Goal: Communication & Community: Answer question/provide support

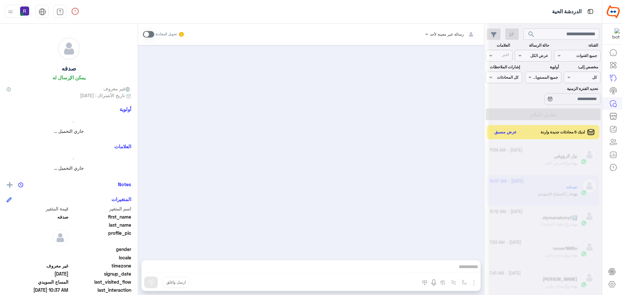
scroll to position [244, 0]
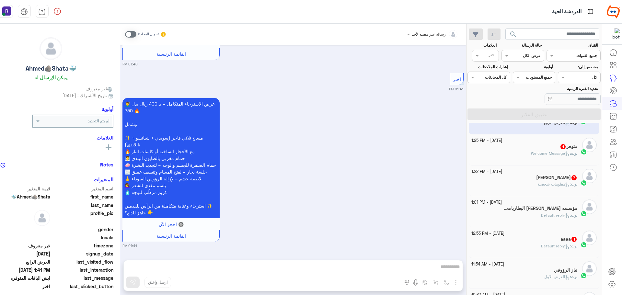
scroll to position [65, 0]
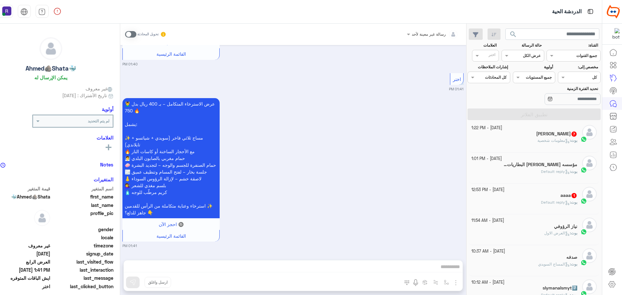
click at [530, 202] on div "بوت : Default reply" at bounding box center [524, 204] width 106 height 11
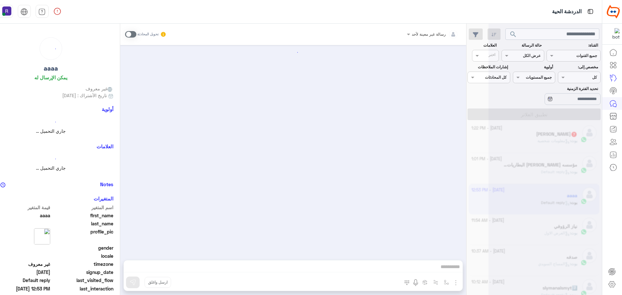
scroll to position [65, 0]
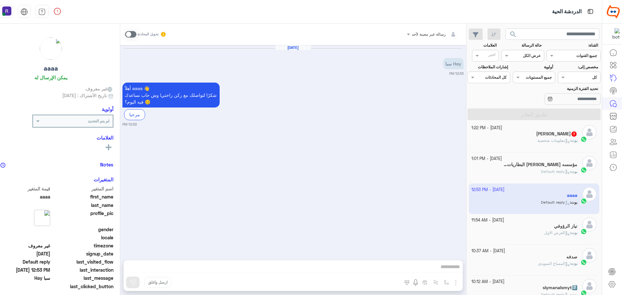
click at [136, 34] on span at bounding box center [130, 34] width 11 height 6
drag, startPoint x: 460, startPoint y: 282, endPoint x: 454, endPoint y: 279, distance: 7.1
click at [459, 282] on img "button" at bounding box center [456, 283] width 8 height 8
click at [446, 270] on span "الصور" at bounding box center [443, 268] width 12 height 7
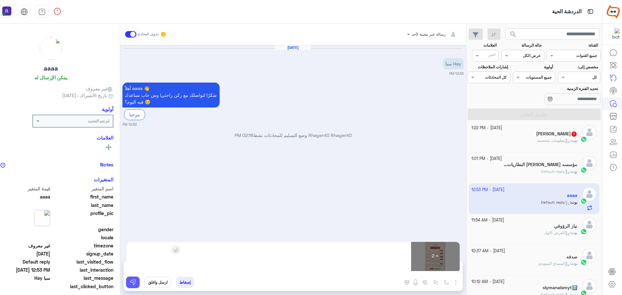
click at [139, 276] on button at bounding box center [133, 282] width 14 height 12
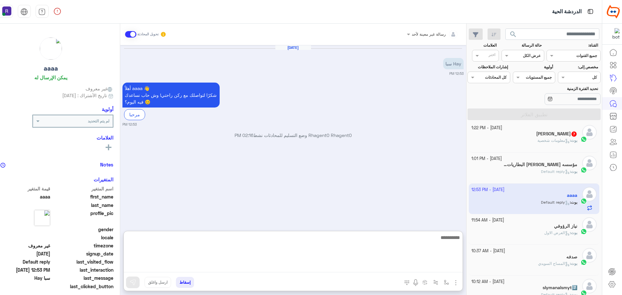
click at [193, 269] on textarea at bounding box center [293, 252] width 339 height 39
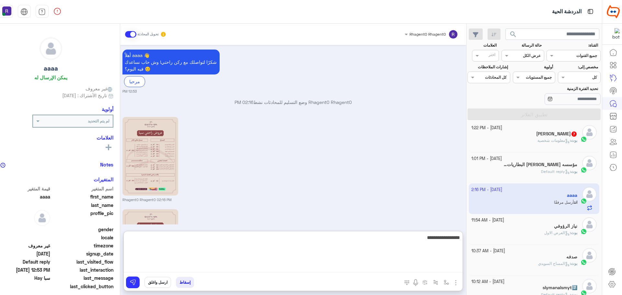
scroll to position [125, 0]
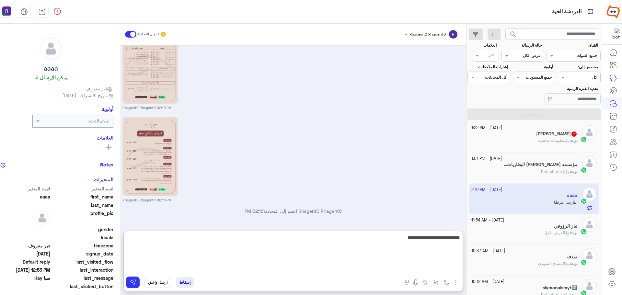
type textarea "**********"
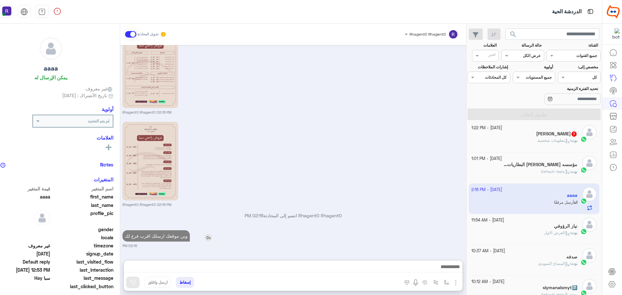
click at [167, 230] on p "وين موقعك ارسلك اقرب فرع لك" at bounding box center [155, 235] width 67 height 11
click at [167, 206] on div "Oct 1, 2025 Hay سبا 12:53 PM أهلاً aaaa 👋 شكرًا لتواصلك مع ركن راحتي! وش حاب نس…" at bounding box center [293, 149] width 346 height 208
click at [176, 234] on p "وين موقعك ارسلك اقرب فرع لك" at bounding box center [155, 235] width 67 height 11
type textarea "*****"
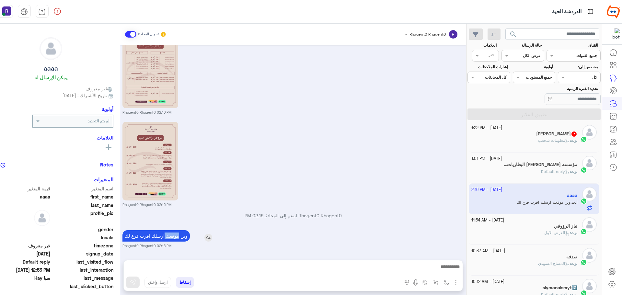
click at [176, 234] on p "وين موقعك ارسلك اقرب فرع لك" at bounding box center [155, 235] width 67 height 11
copy app-msgs-text
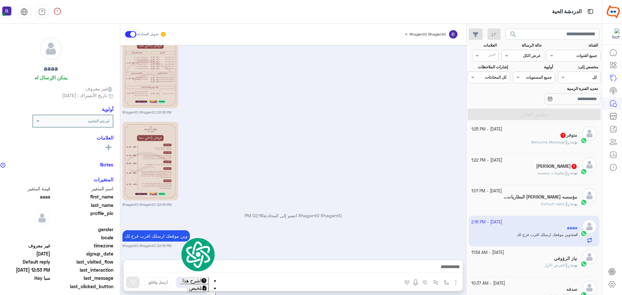
drag, startPoint x: 559, startPoint y: 202, endPoint x: 478, endPoint y: 187, distance: 82.7
click at [559, 202] on span "Default reply" at bounding box center [555, 203] width 29 height 5
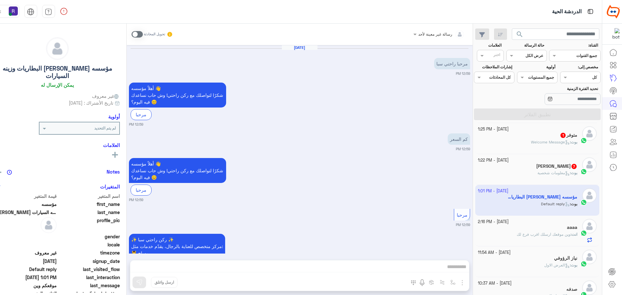
scroll to position [655, 0]
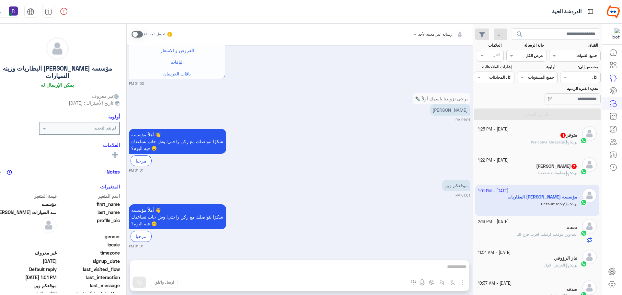
click at [143, 35] on span at bounding box center [136, 34] width 11 height 6
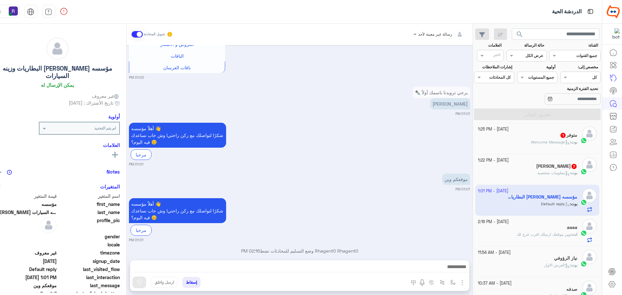
scroll to position [672, 0]
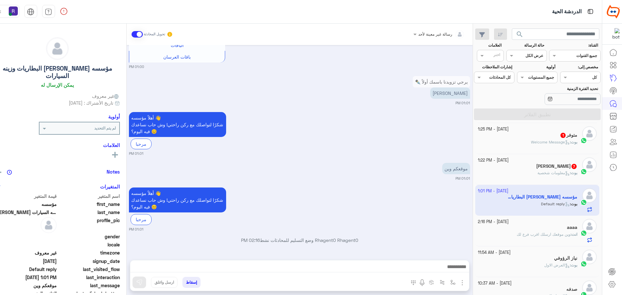
click at [466, 281] on img "button" at bounding box center [462, 283] width 8 height 8
click at [463, 270] on img at bounding box center [460, 268] width 5 height 7
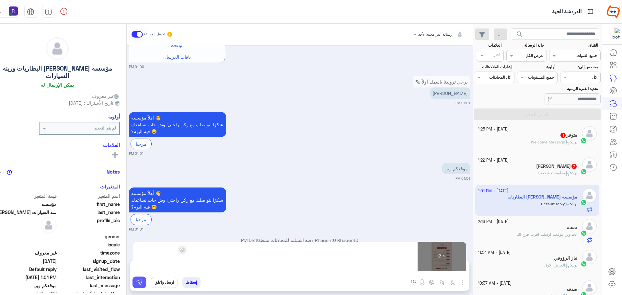
click at [141, 283] on img at bounding box center [139, 282] width 6 height 6
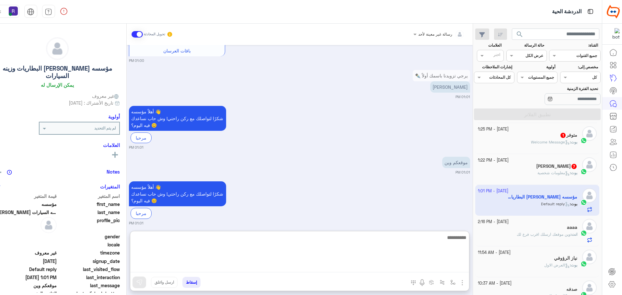
paste textarea "**********"
type textarea "**********"
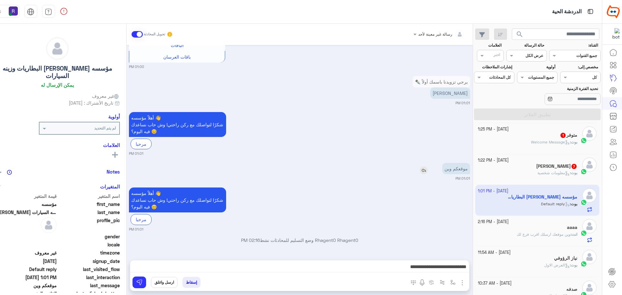
click at [427, 171] on img at bounding box center [424, 170] width 8 height 8
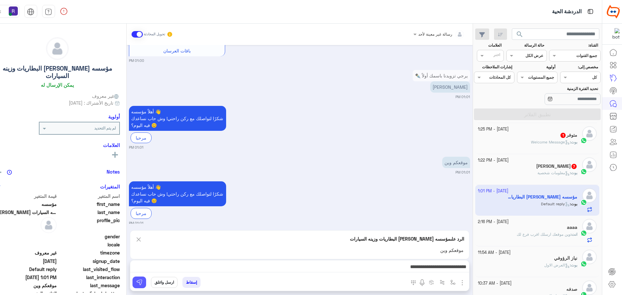
click at [142, 279] on img at bounding box center [139, 282] width 6 height 6
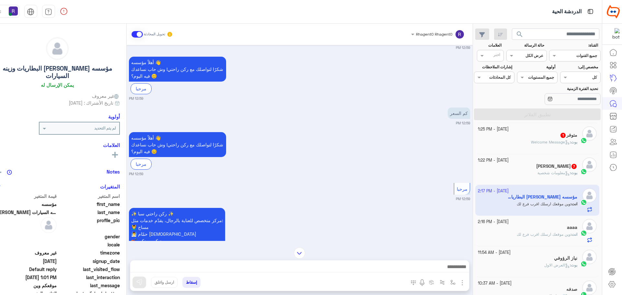
scroll to position [20, 0]
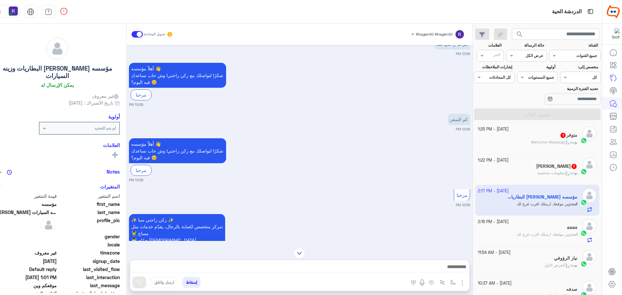
click at [552, 165] on h5 "Mohammad Shamim 7" at bounding box center [556, 166] width 41 height 6
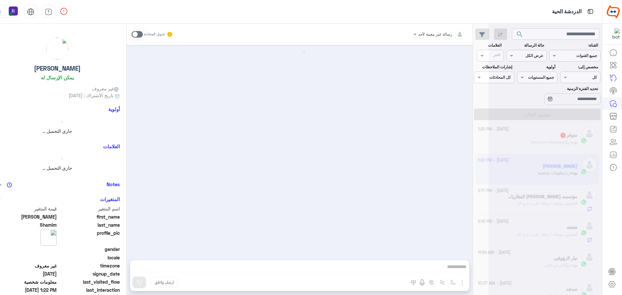
click at [143, 34] on span at bounding box center [136, 34] width 11 height 6
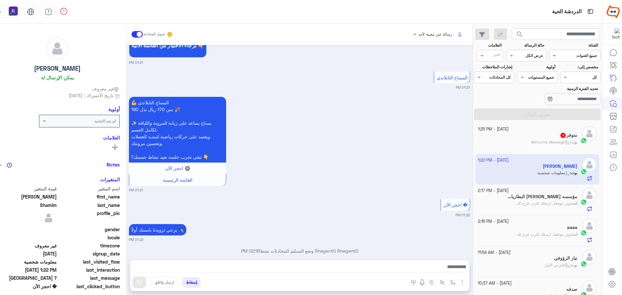
scroll to position [469, 0]
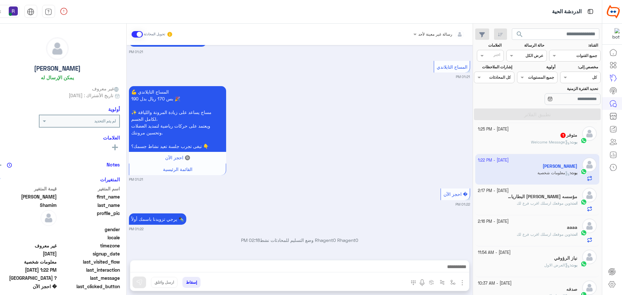
click at [216, 205] on small "01:22 PM" at bounding box center [299, 204] width 341 height 5
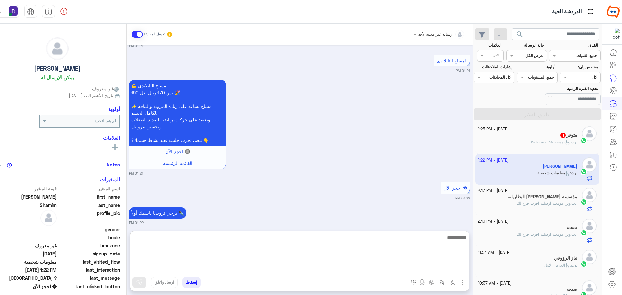
paste textarea "**********"
type textarea "**********"
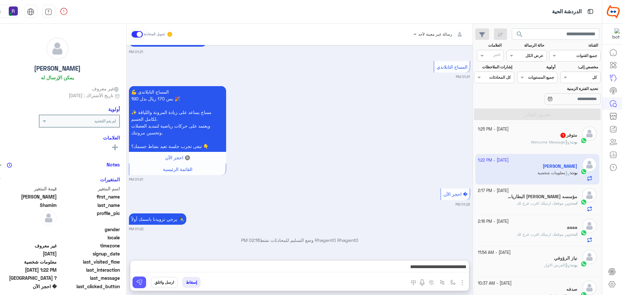
click at [142, 279] on img at bounding box center [139, 282] width 6 height 6
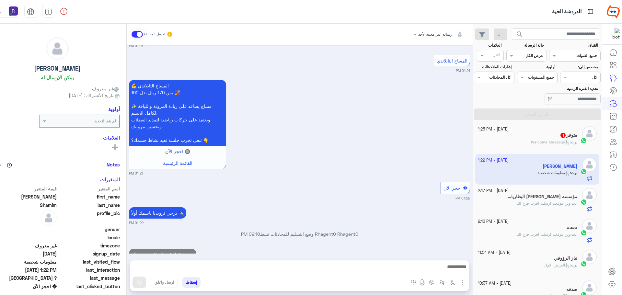
scroll to position [494, 0]
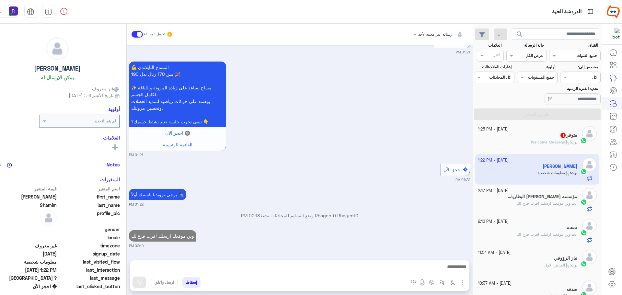
click at [565, 141] on icon at bounding box center [567, 142] width 5 height 5
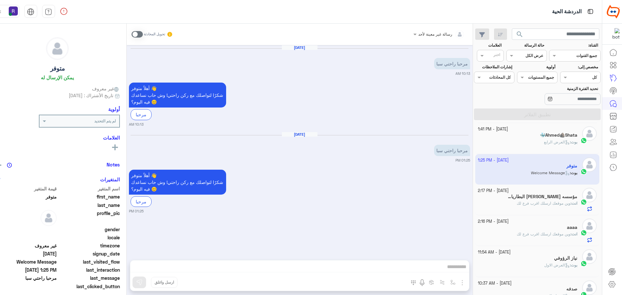
click at [143, 34] on span at bounding box center [136, 34] width 11 height 6
click at [465, 282] on img "button" at bounding box center [462, 283] width 8 height 8
click at [462, 272] on button "الصور" at bounding box center [452, 268] width 28 height 13
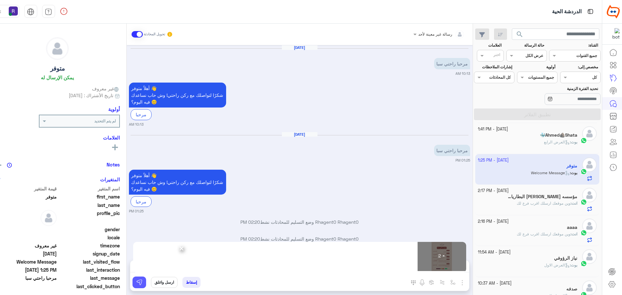
click at [141, 285] on img at bounding box center [139, 282] width 6 height 6
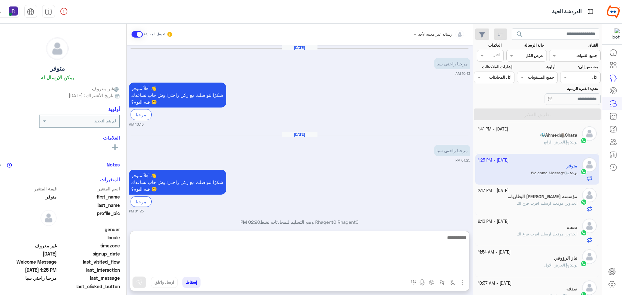
paste textarea "**********"
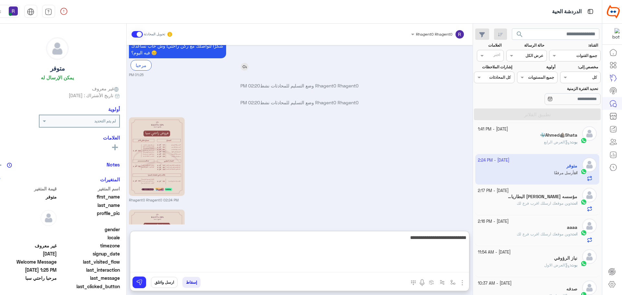
scroll to position [229, 0]
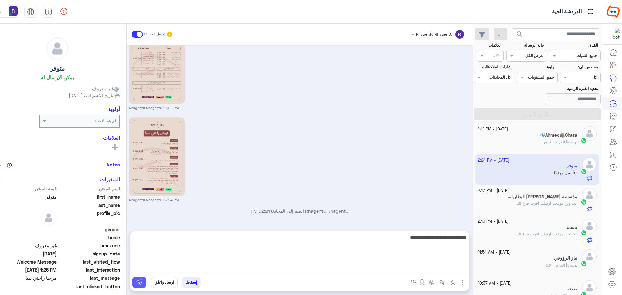
type textarea "**********"
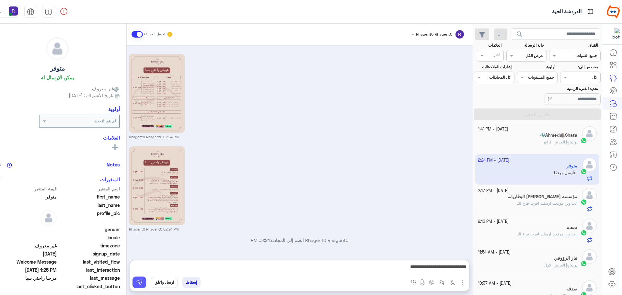
click at [141, 282] on img at bounding box center [139, 282] width 6 height 6
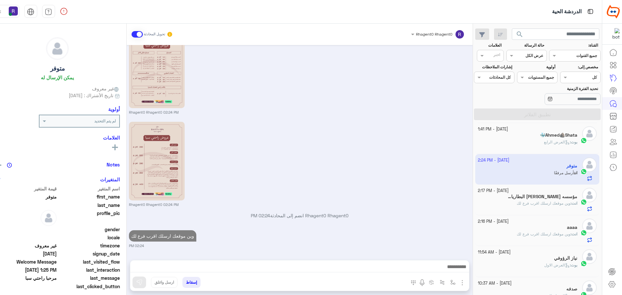
scroll to position [224, 0]
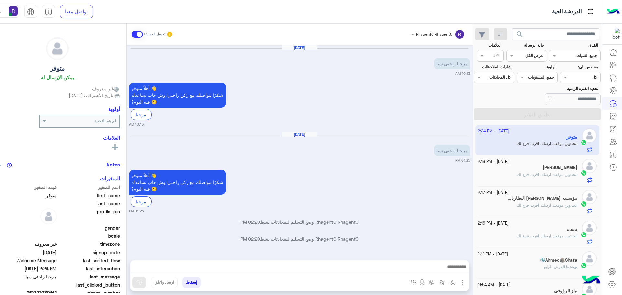
scroll to position [224, 0]
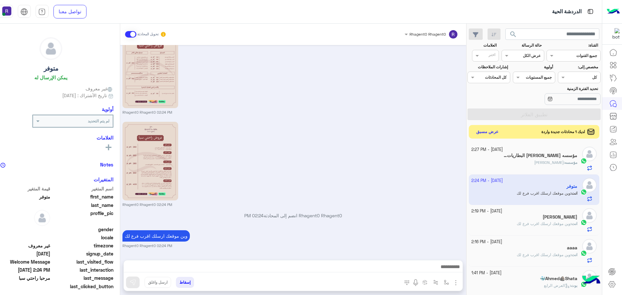
click at [490, 133] on button "عرض مسبق" at bounding box center [486, 132] width 27 height 9
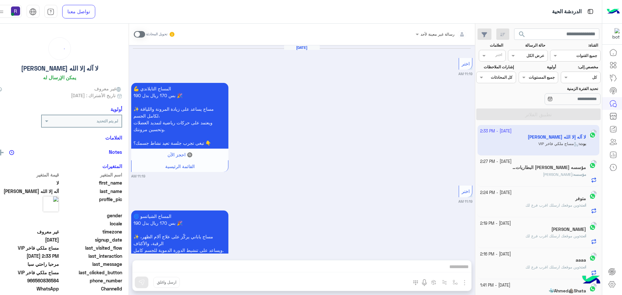
scroll to position [1027, 0]
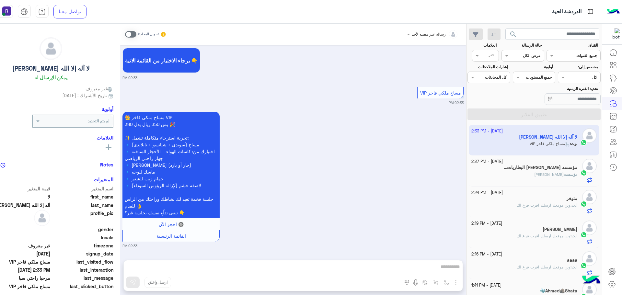
click at [136, 35] on span at bounding box center [130, 34] width 11 height 6
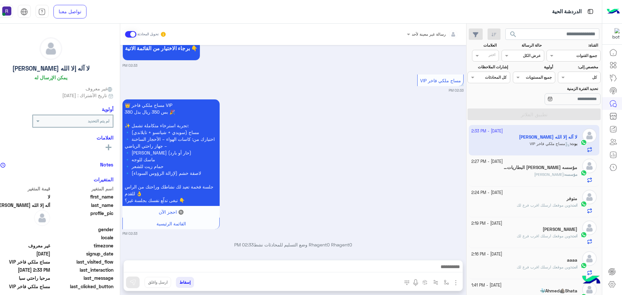
scroll to position [1044, 0]
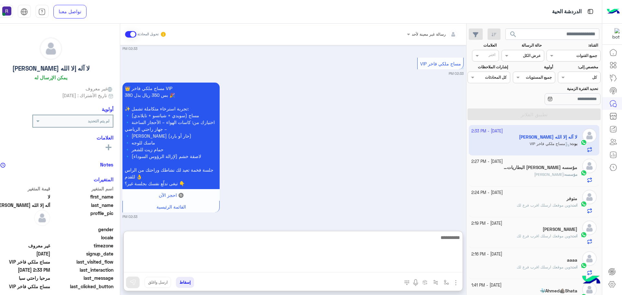
paste textarea "**********"
type textarea "**********"
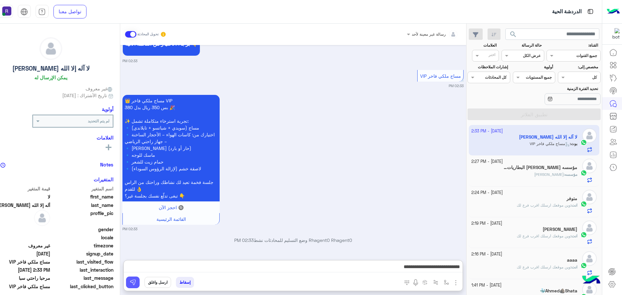
click at [136, 283] on img at bounding box center [132, 282] width 6 height 6
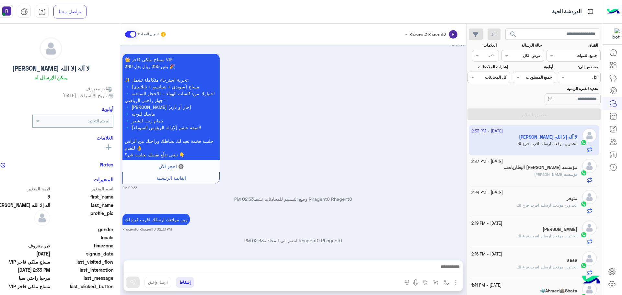
scroll to position [1110, 0]
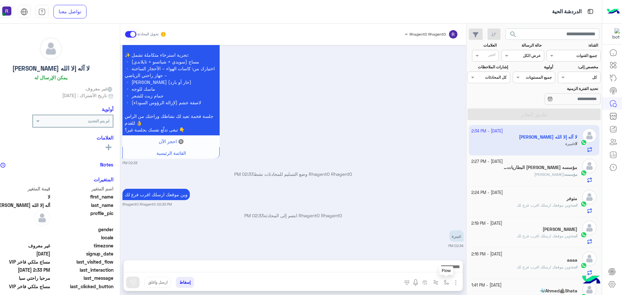
click at [449, 284] on img "button" at bounding box center [446, 282] width 5 height 5
click at [443, 269] on input "text" at bounding box center [431, 267] width 33 height 6
click at [440, 229] on div "لبن" at bounding box center [423, 228] width 56 height 13
type textarea "***"
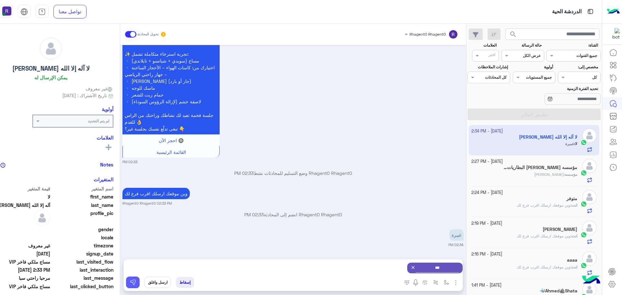
click at [140, 283] on button at bounding box center [133, 282] width 14 height 12
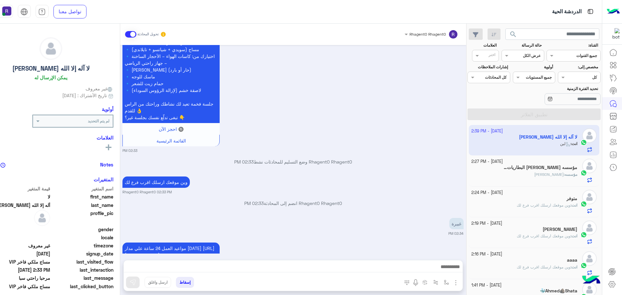
scroll to position [1172, 0]
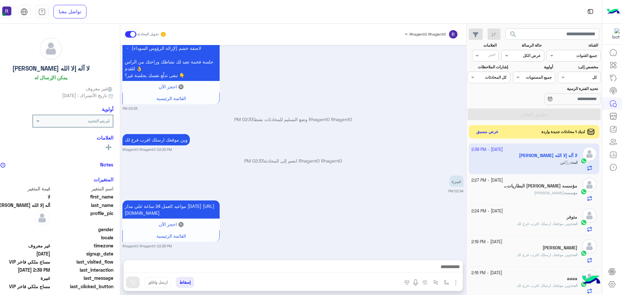
click at [489, 131] on button "عرض مسبق" at bounding box center [486, 132] width 27 height 9
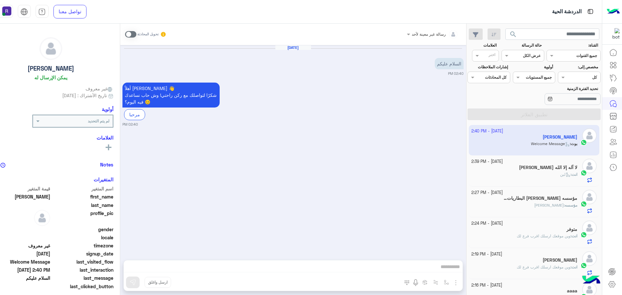
click at [136, 35] on span at bounding box center [130, 34] width 11 height 6
click at [565, 167] on h5 "لا آله إلا الله [PERSON_NAME]" at bounding box center [548, 168] width 58 height 6
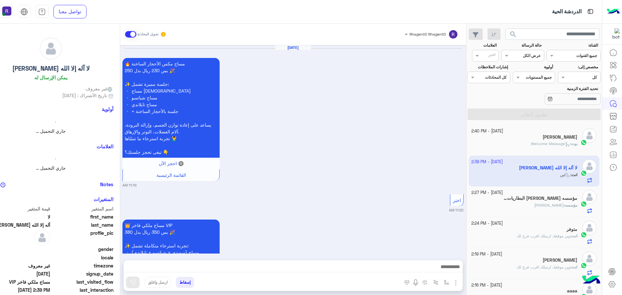
scroll to position [898, 0]
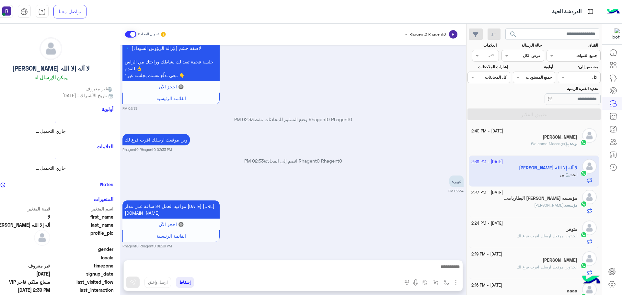
click at [541, 145] on span "Welcome Message" at bounding box center [550, 143] width 39 height 5
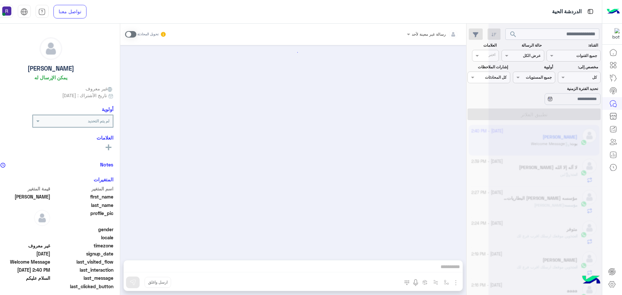
click at [136, 34] on span at bounding box center [130, 34] width 11 height 6
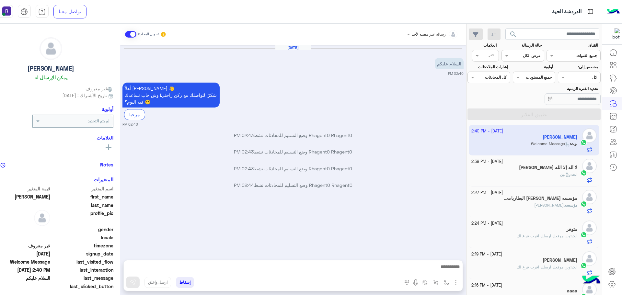
click at [459, 284] on img "button" at bounding box center [456, 283] width 8 height 8
click at [455, 269] on img at bounding box center [454, 268] width 5 height 7
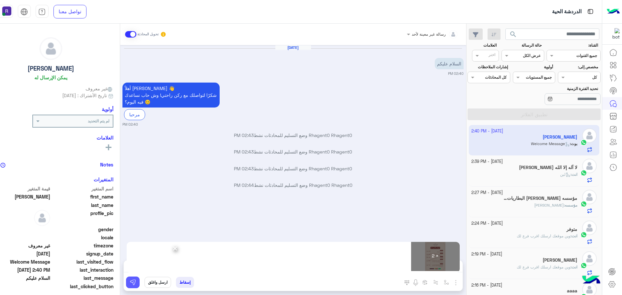
click at [140, 283] on button at bounding box center [133, 282] width 14 height 12
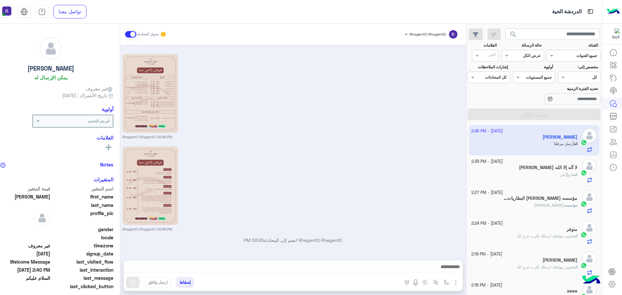
scroll to position [238, 0]
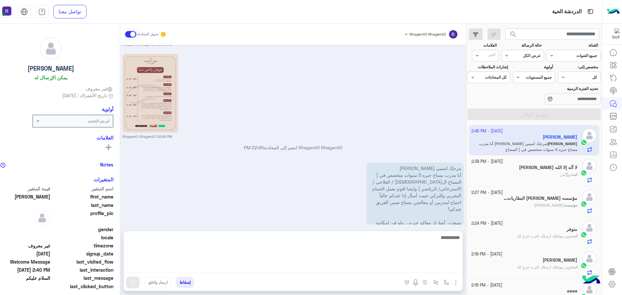
click at [340, 267] on textarea at bounding box center [293, 252] width 339 height 39
type textarea "*********"
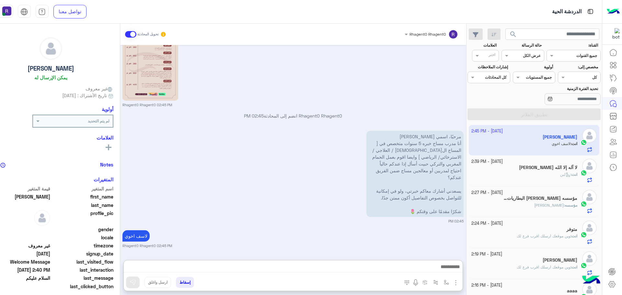
click at [561, 179] on div "انت : لبن" at bounding box center [524, 177] width 106 height 11
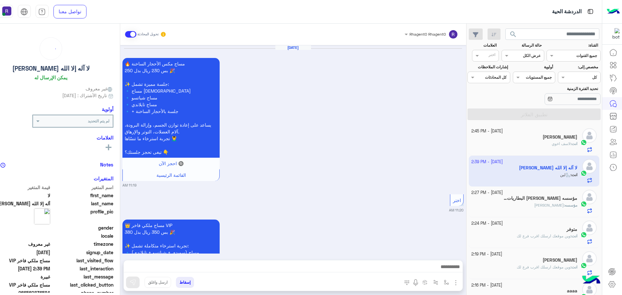
scroll to position [898, 0]
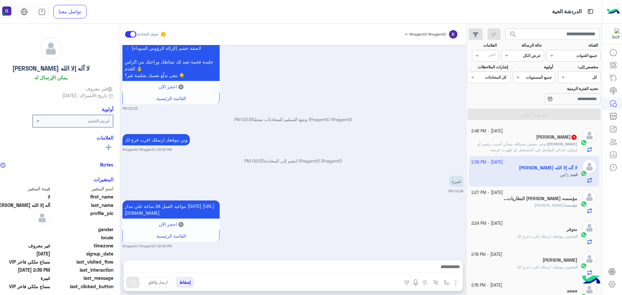
click at [540, 153] on div "1 October - 2:46 PM Omar 1 Omar : تمام، مفيش مشكلة. ممكن أسيب رقمي أو إيميلي عن…" at bounding box center [533, 140] width 130 height 31
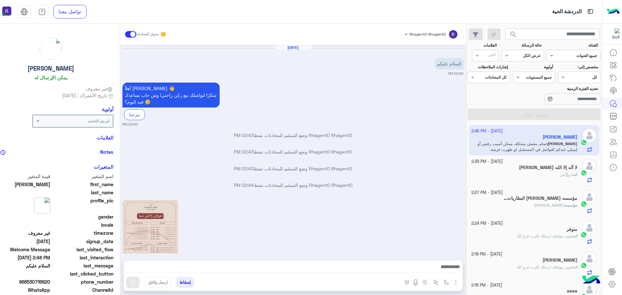
scroll to position [301, 0]
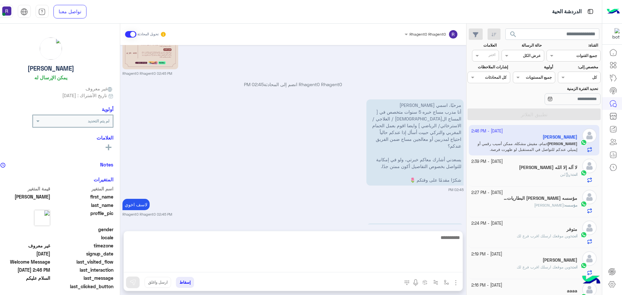
click at [350, 264] on textarea at bounding box center [293, 252] width 339 height 39
type textarea "**"
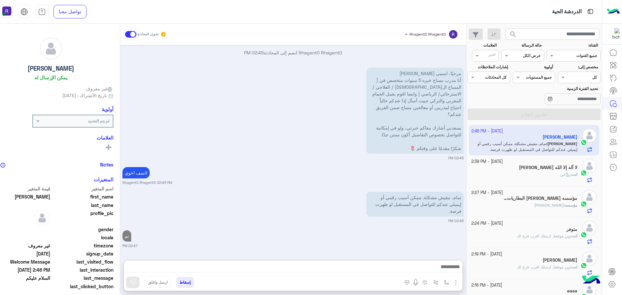
click at [545, 207] on span "القصيم عنيزه" at bounding box center [548, 205] width 29 height 5
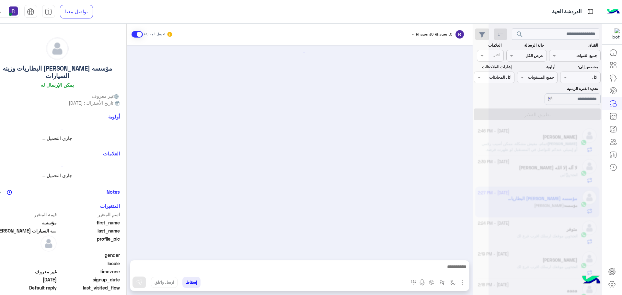
scroll to position [782, 0]
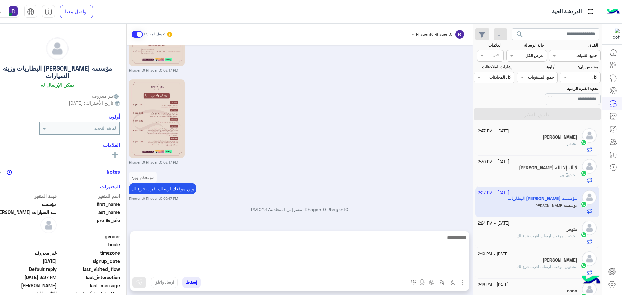
click at [339, 265] on textarea at bounding box center [299, 252] width 339 height 39
type textarea "**"
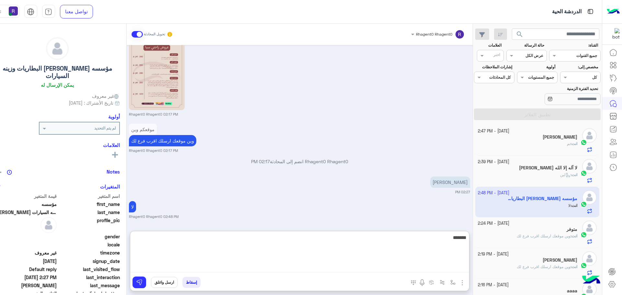
type textarea "*******"
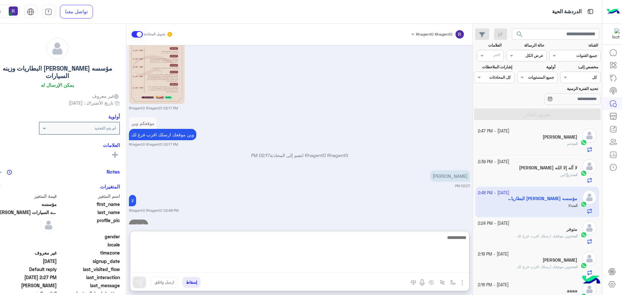
scroll to position [861, 0]
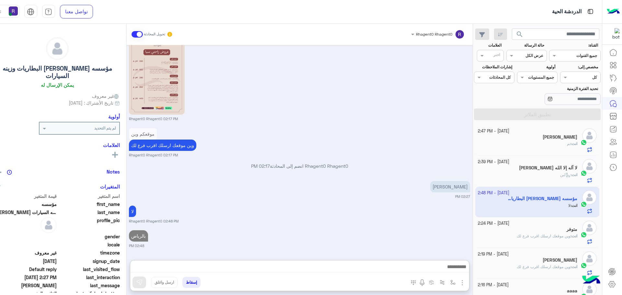
click at [546, 235] on span "وين موقعك ارسلك اقرب فرع لك" at bounding box center [543, 235] width 54 height 5
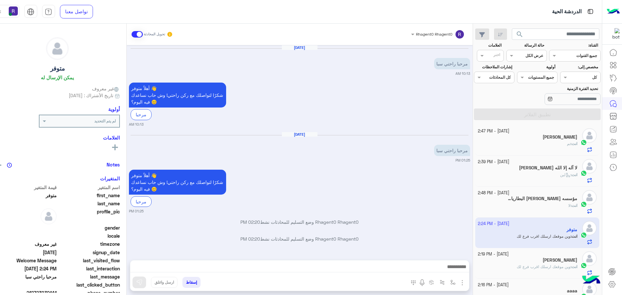
scroll to position [224, 0]
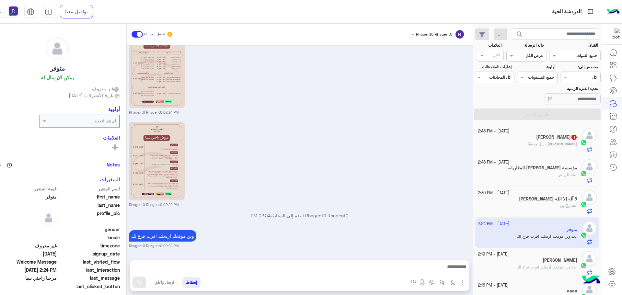
click at [566, 140] on div "Omar 1" at bounding box center [527, 137] width 99 height 7
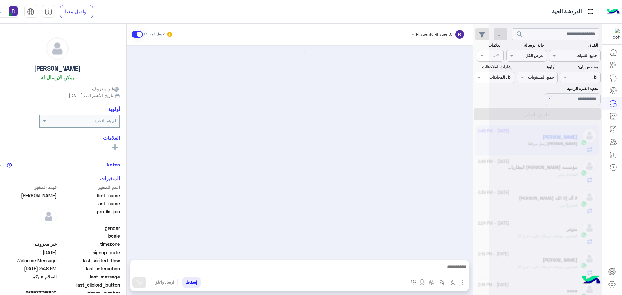
scroll to position [357, 0]
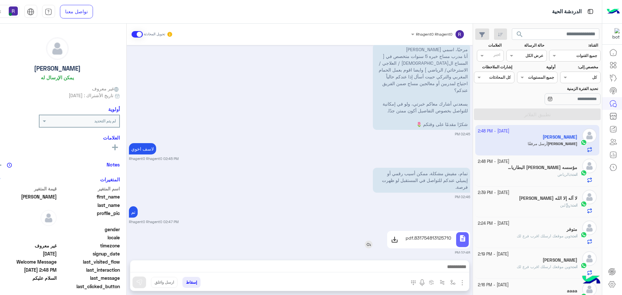
click at [446, 235] on div "831754813125710.pdf" at bounding box center [428, 239] width 51 height 15
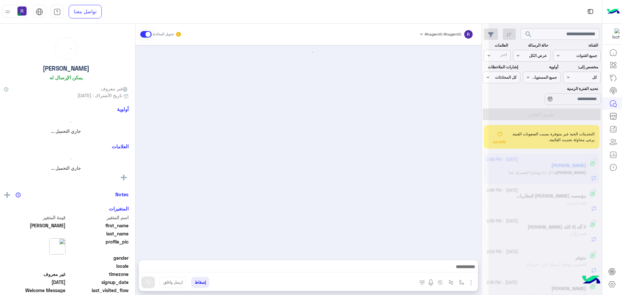
scroll to position [382, 0]
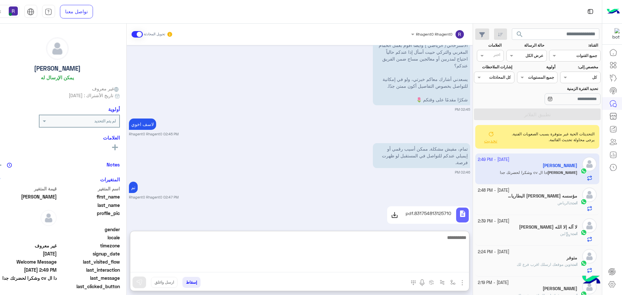
click at [271, 265] on textarea at bounding box center [299, 252] width 339 height 39
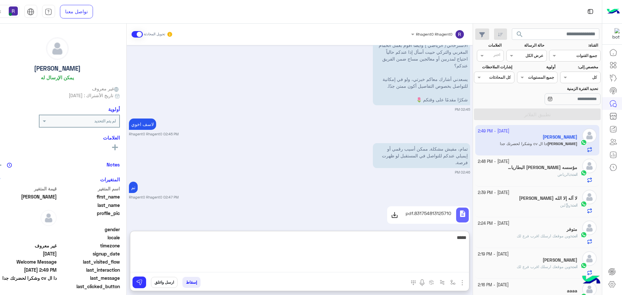
type textarea "*****"
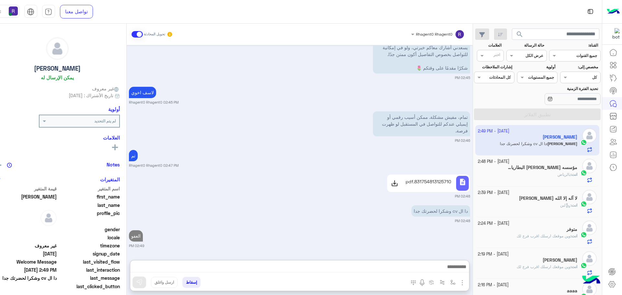
click at [553, 237] on span "وين موقعك ارسلك اقرب فرع لك" at bounding box center [543, 235] width 54 height 5
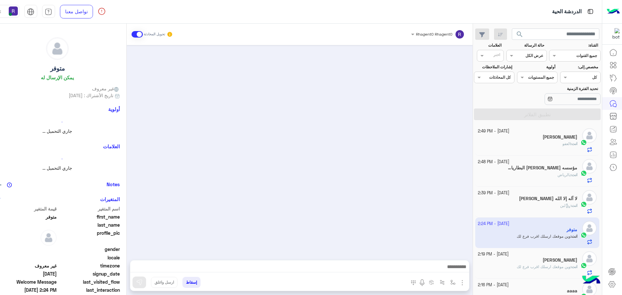
click at [543, 259] on h5 "[PERSON_NAME]" at bounding box center [559, 260] width 35 height 6
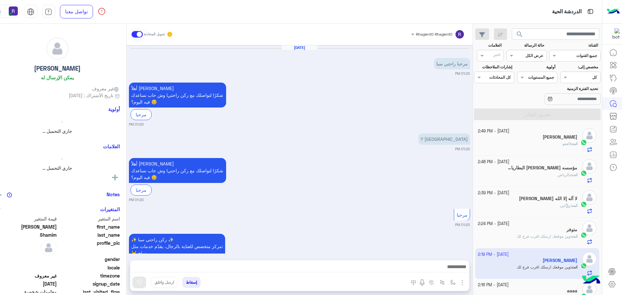
scroll to position [510, 0]
